Goal: Task Accomplishment & Management: Use online tool/utility

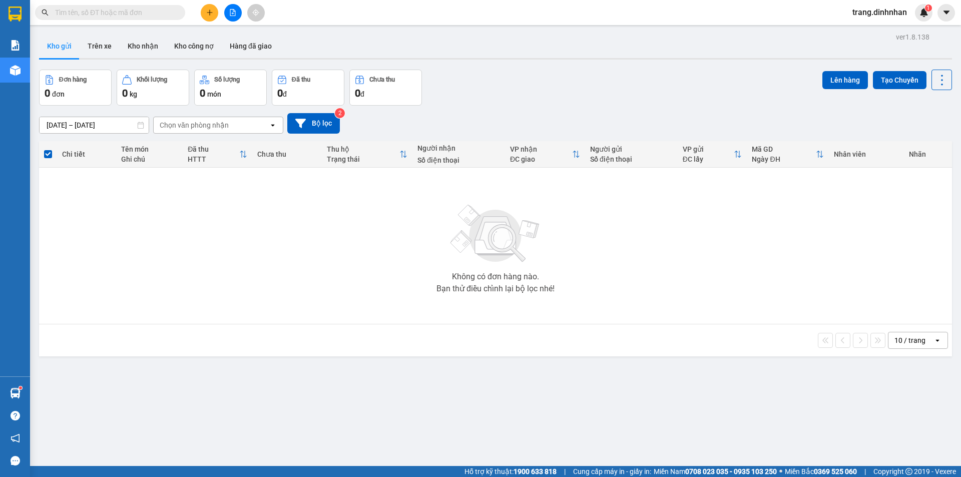
click at [238, 16] on button at bounding box center [233, 13] width 18 height 18
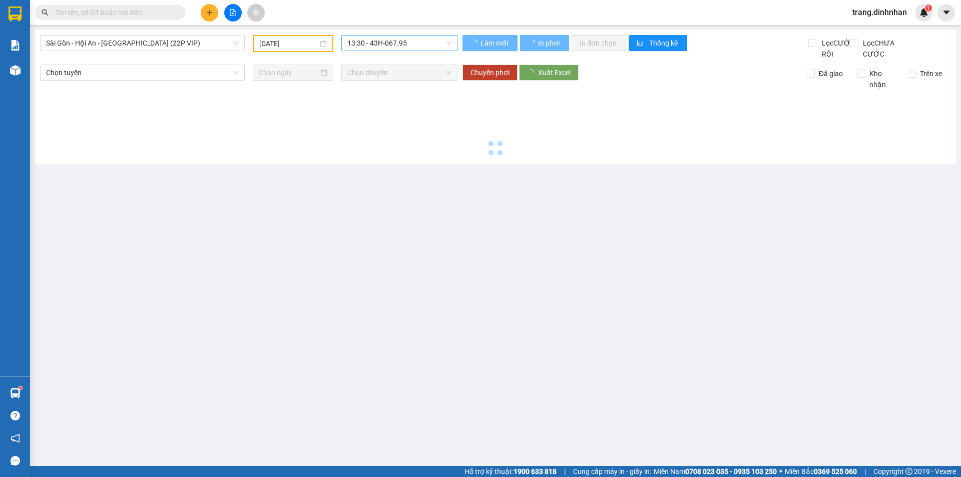
type input "[DATE]"
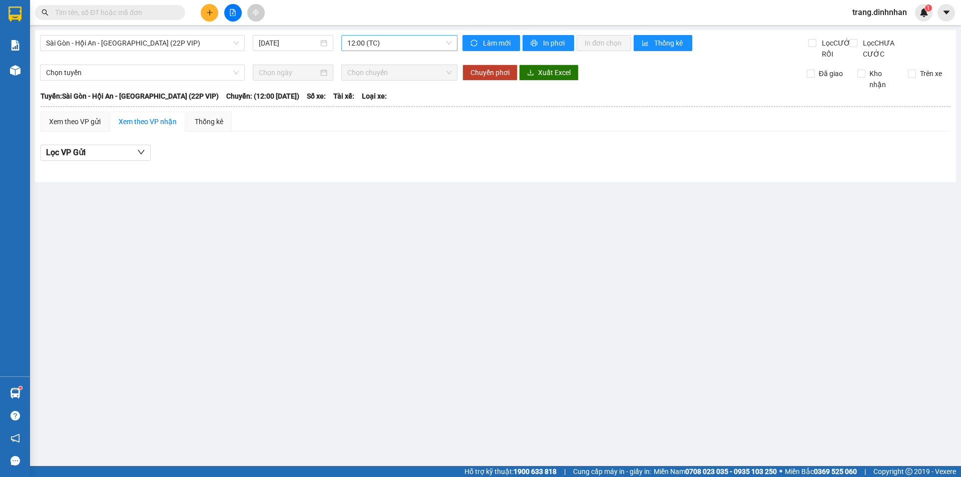
click at [414, 48] on span "12:00 (TC)" at bounding box center [399, 43] width 104 height 15
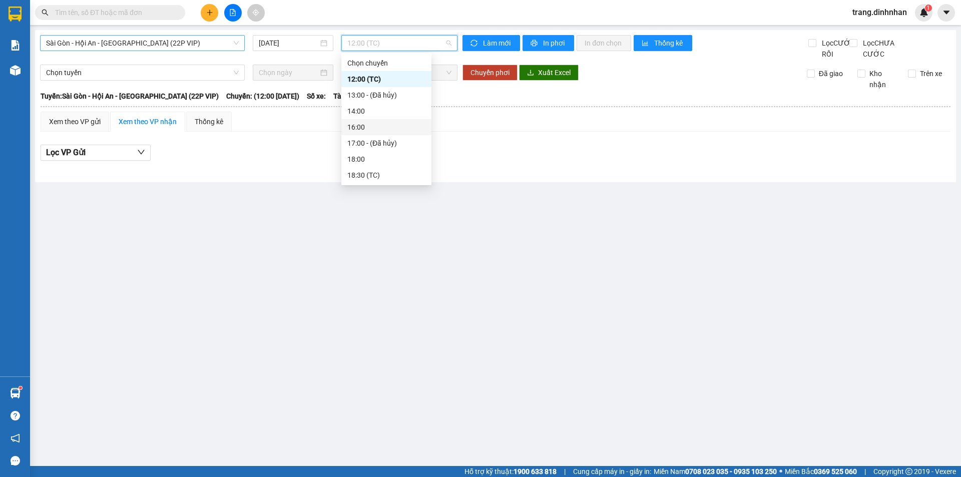
click at [169, 48] on span "Sài Gòn - Hội An - [GEOGRAPHIC_DATA] (22P VIP)" at bounding box center [142, 43] width 193 height 15
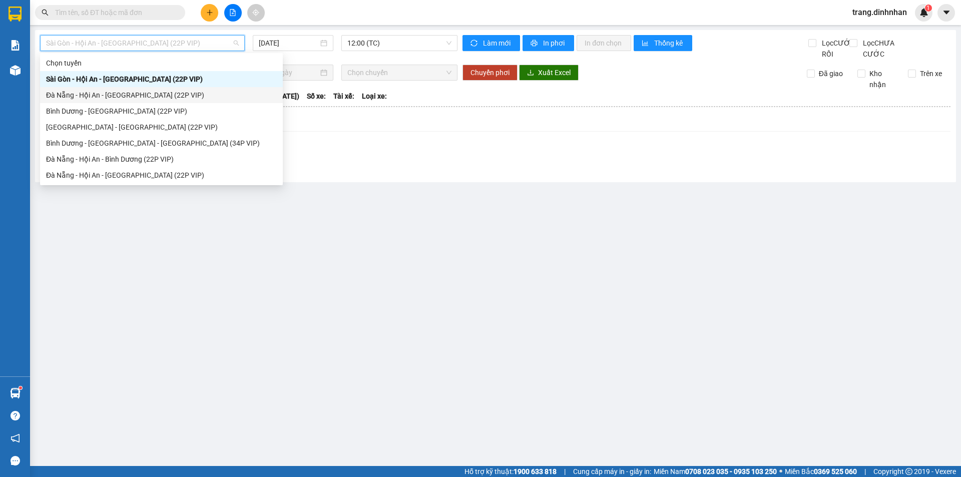
click at [106, 92] on div "Đà Nẵng - Hội An - [GEOGRAPHIC_DATA] (22P VIP)" at bounding box center [161, 95] width 231 height 11
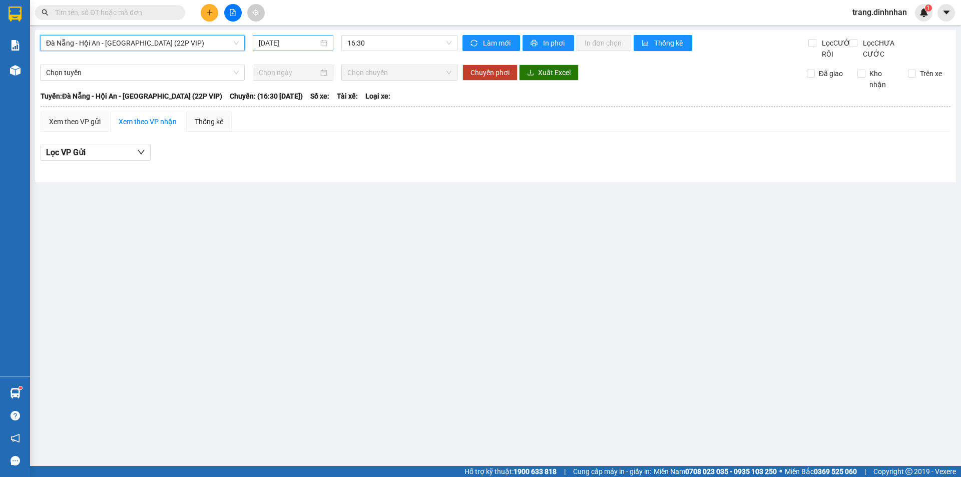
click at [311, 42] on input "[DATE]" at bounding box center [289, 43] width 60 height 11
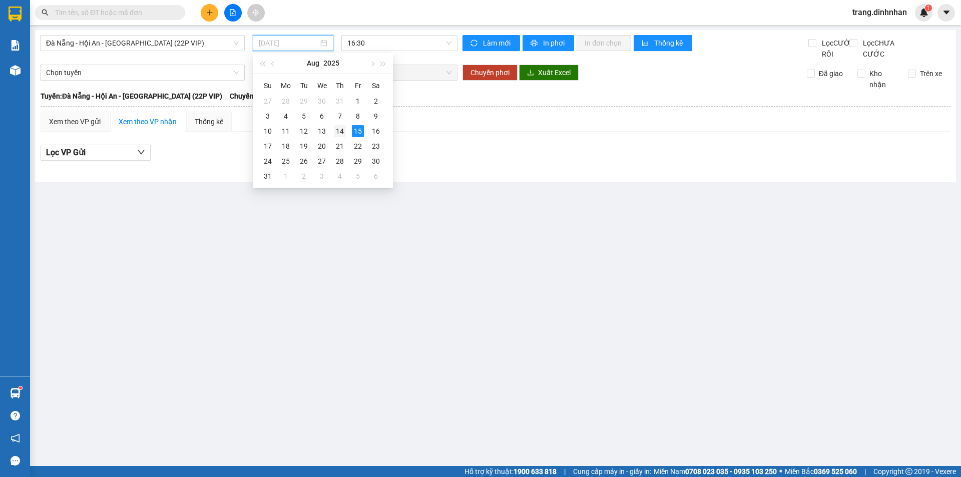
click at [341, 133] on div "14" at bounding box center [340, 131] width 12 height 12
type input "[DATE]"
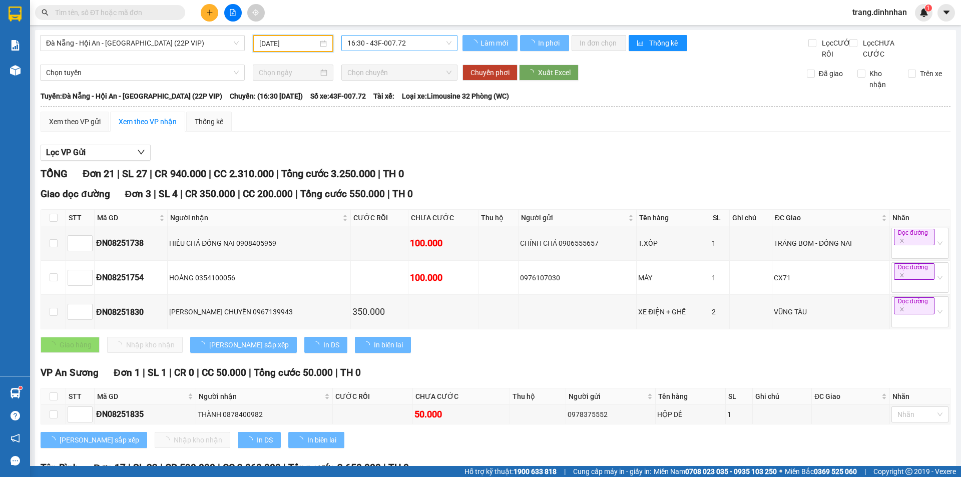
click at [377, 50] on span "16:30 - 43F-007.72" at bounding box center [399, 43] width 104 height 15
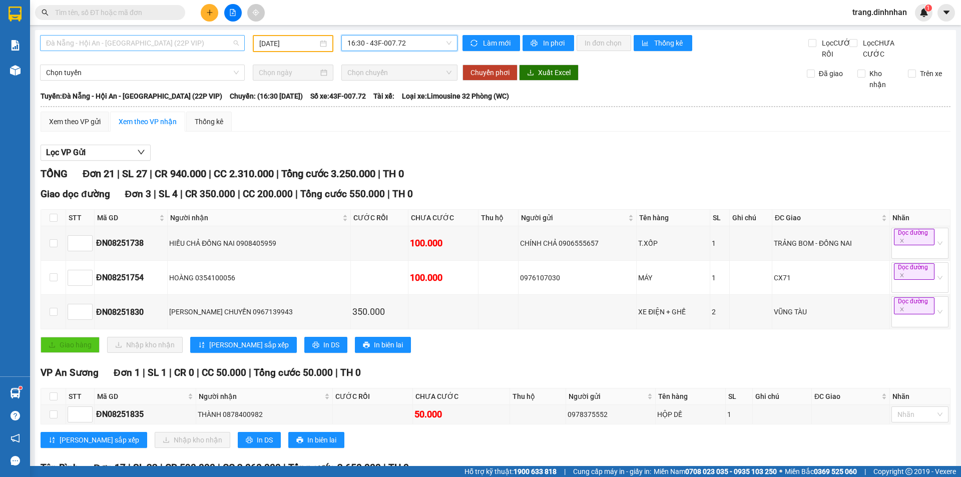
click at [155, 44] on span "Đà Nẵng - Hội An - [GEOGRAPHIC_DATA] (22P VIP)" at bounding box center [142, 43] width 193 height 15
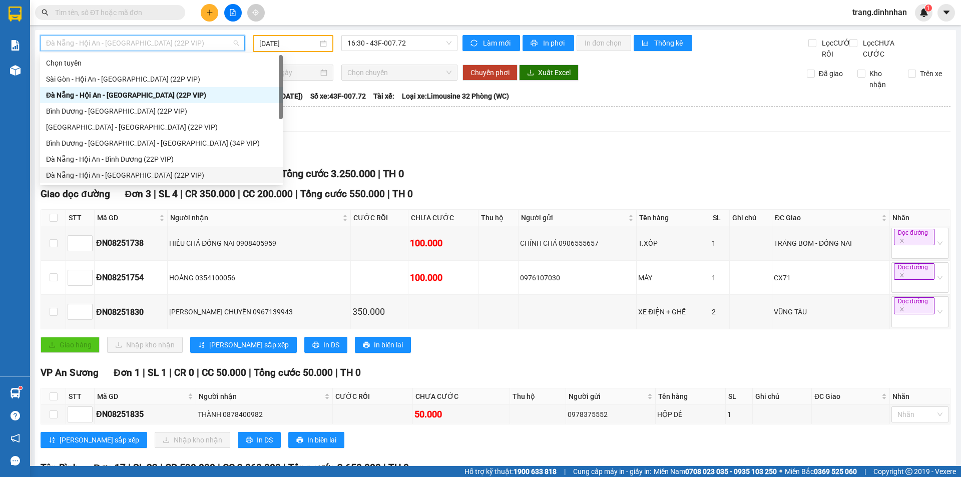
click at [132, 174] on div "Đà Nẵng - Hội An - [GEOGRAPHIC_DATA] (22P VIP)" at bounding box center [161, 175] width 231 height 11
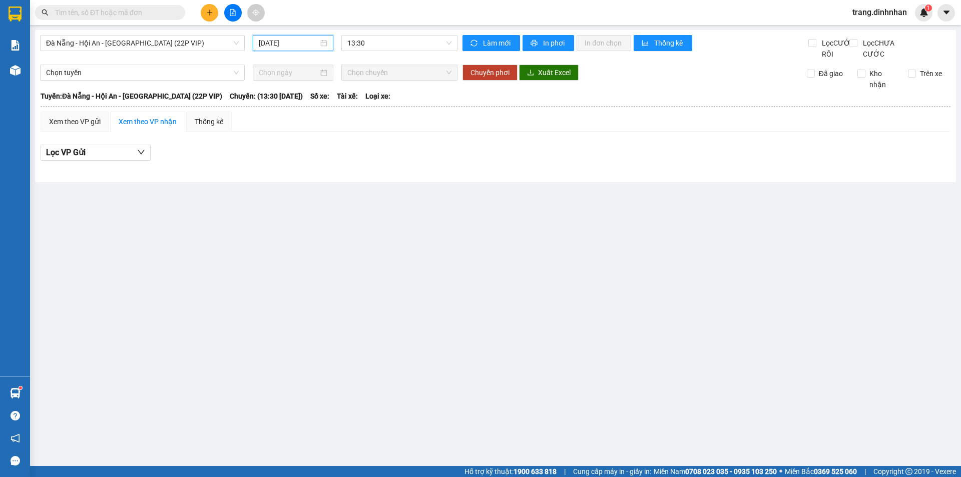
click at [303, 44] on input "[DATE]" at bounding box center [289, 43] width 60 height 11
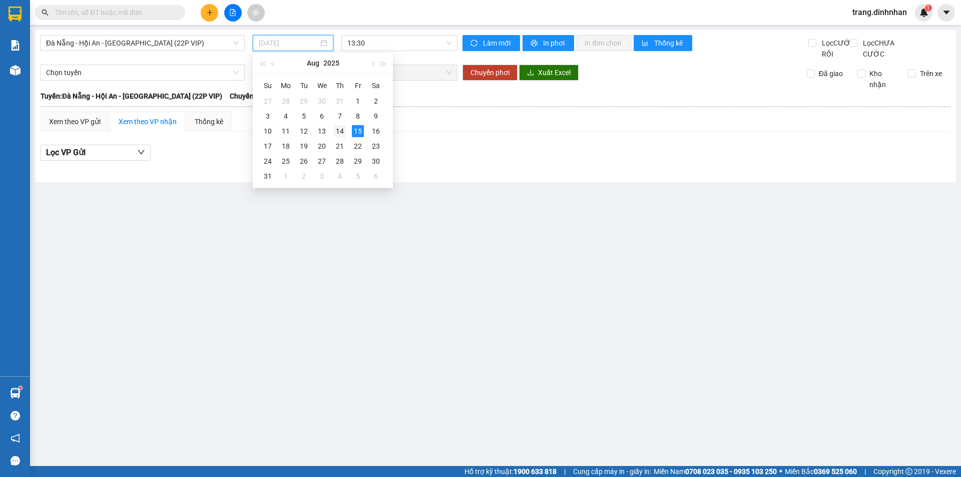
click at [345, 130] on div "14" at bounding box center [340, 131] width 12 height 12
type input "[DATE]"
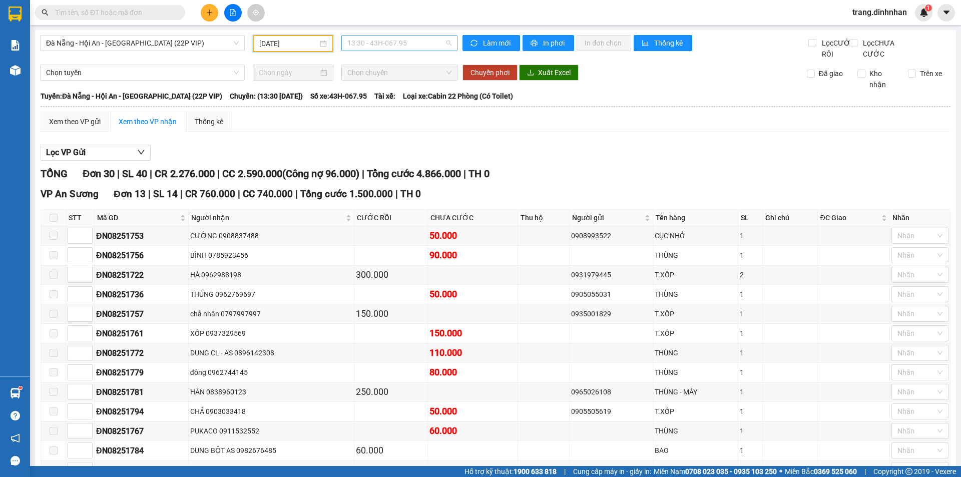
click at [414, 45] on span "13:30 - 43H-067.95" at bounding box center [399, 43] width 104 height 15
click at [402, 101] on div "15:00 - 43H-056.66" at bounding box center [384, 95] width 90 height 16
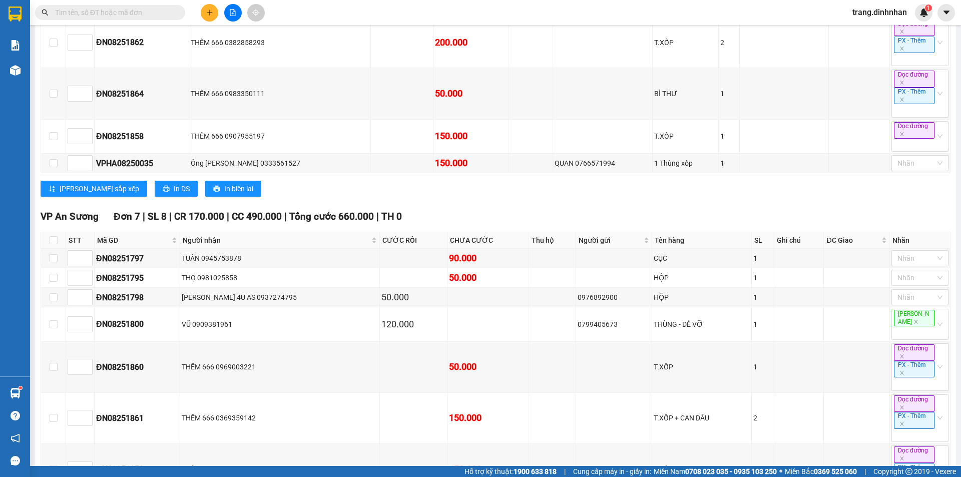
scroll to position [634, 0]
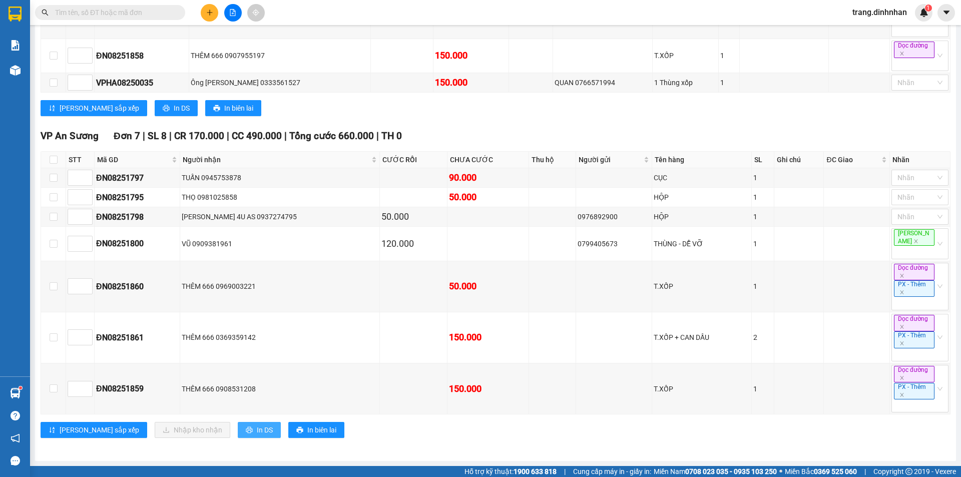
click at [257, 431] on span "In DS" at bounding box center [265, 430] width 16 height 11
